Goal: Task Accomplishment & Management: Use online tool/utility

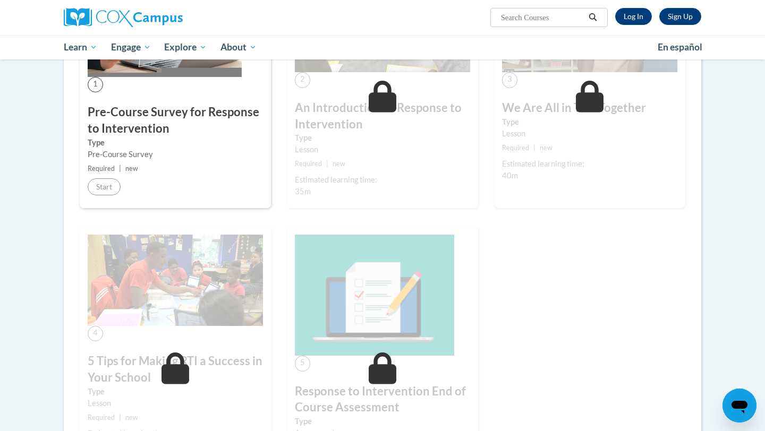
scroll to position [14, 0]
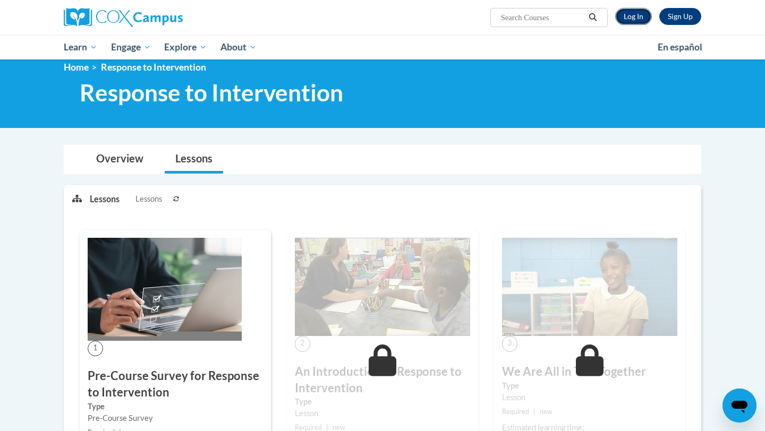
click at [634, 16] on link "Log In" at bounding box center [633, 16] width 37 height 17
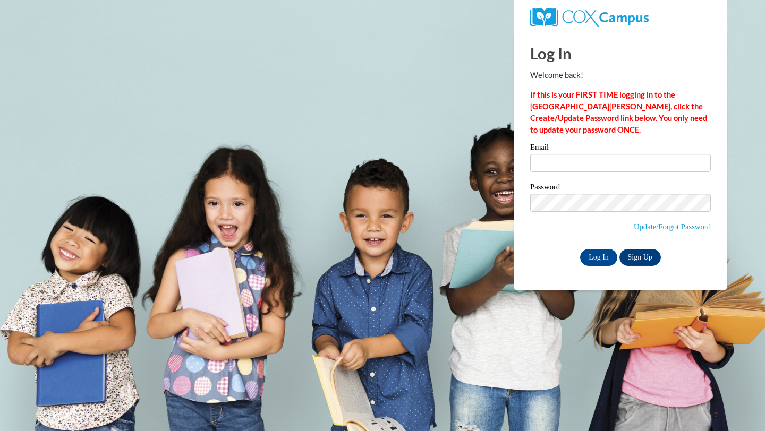
click at [647, 157] on input "Email" at bounding box center [620, 163] width 181 height 18
type input "akreis@sasd.net"
click at [599, 259] on input "Log In" at bounding box center [598, 257] width 37 height 17
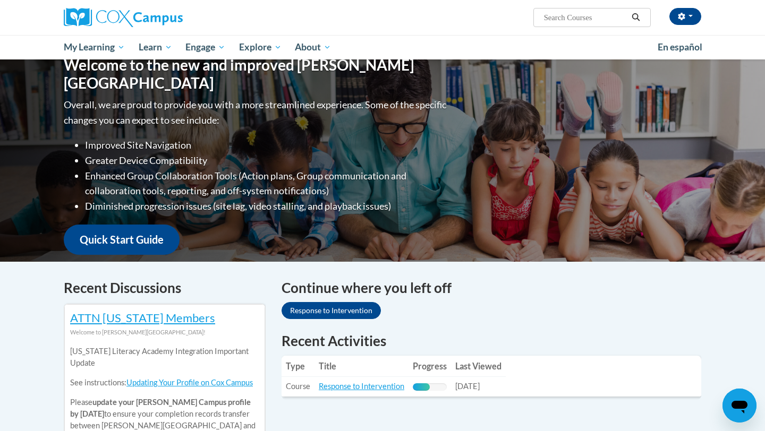
scroll to position [152, 0]
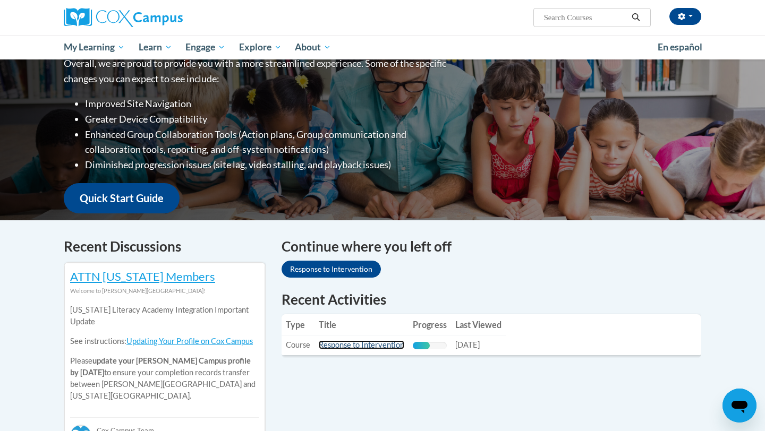
click at [392, 344] on link "Response to Intervention" at bounding box center [362, 345] width 86 height 9
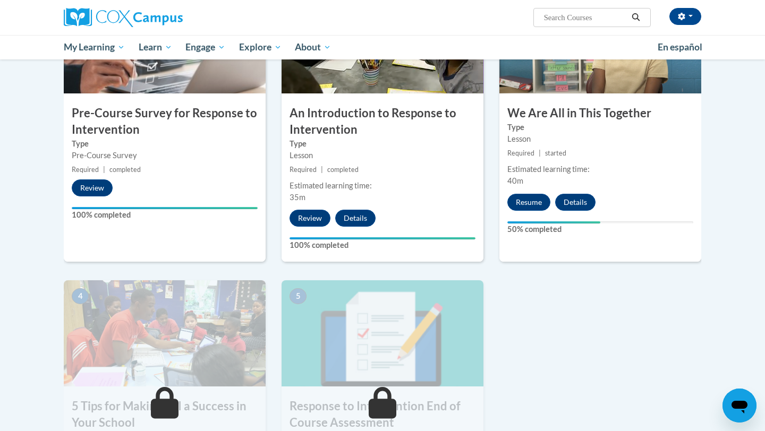
scroll to position [296, 0]
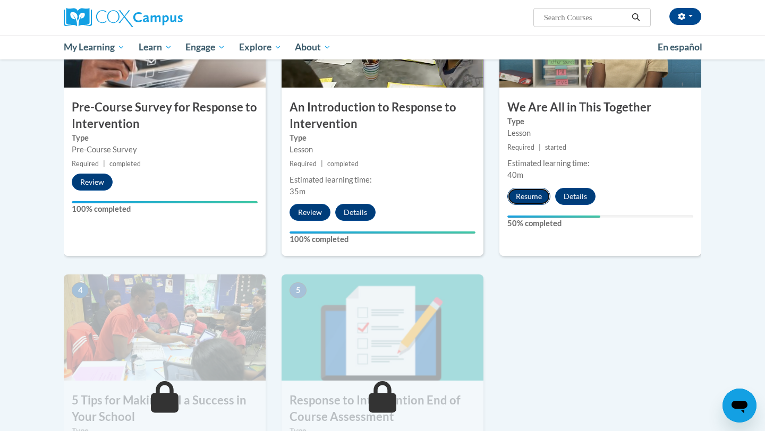
click at [519, 199] on button "Resume" at bounding box center [528, 196] width 43 height 17
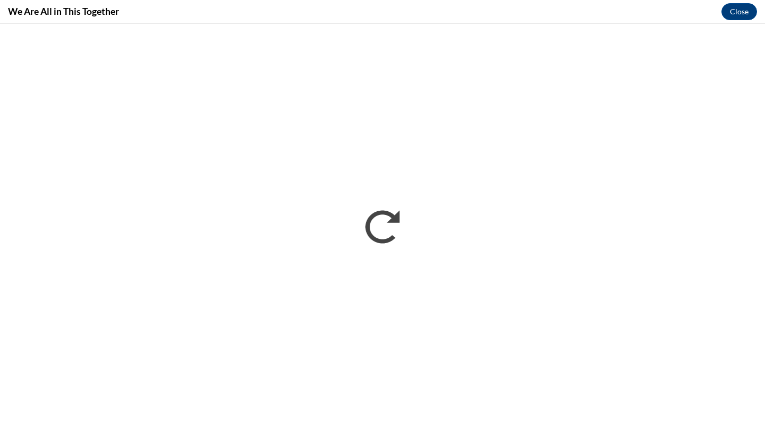
scroll to position [0, 0]
